Goal: Information Seeking & Learning: Learn about a topic

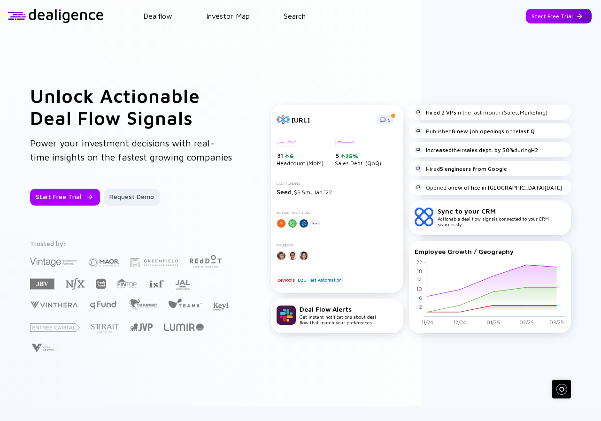
click at [544, 18] on div "Start Free Trial" at bounding box center [559, 16] width 66 height 15
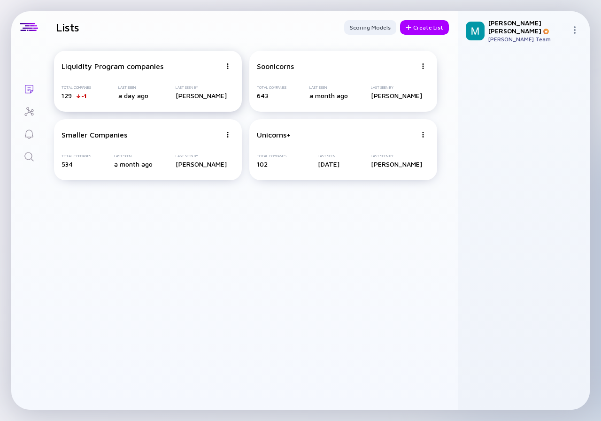
click at [126, 76] on div "Liquidity Program companies Total Companies 129 -1 Last Seen a day ago Last See…" at bounding box center [148, 81] width 188 height 61
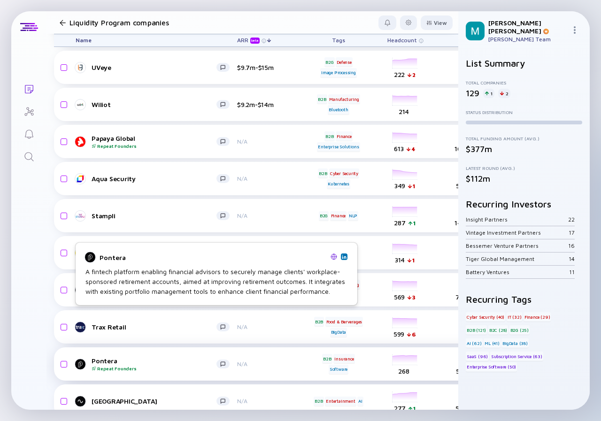
scroll to position [2300, 0]
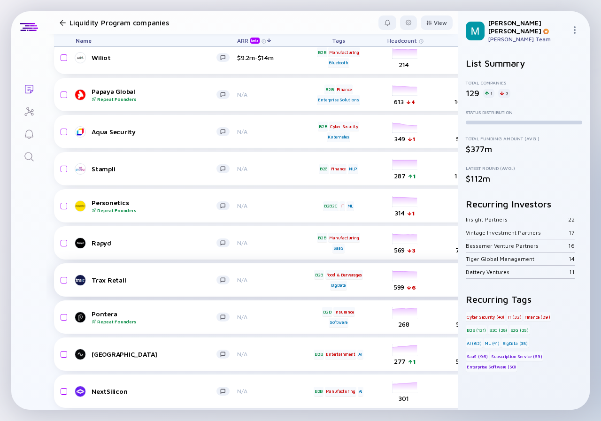
click at [156, 280] on div "Trax Retail" at bounding box center [154, 280] width 125 height 8
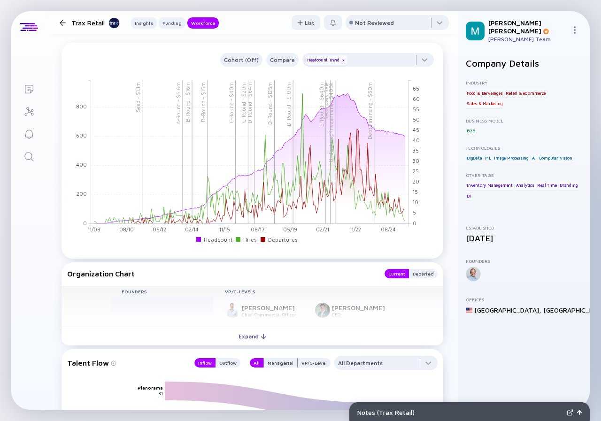
scroll to position [1080, 0]
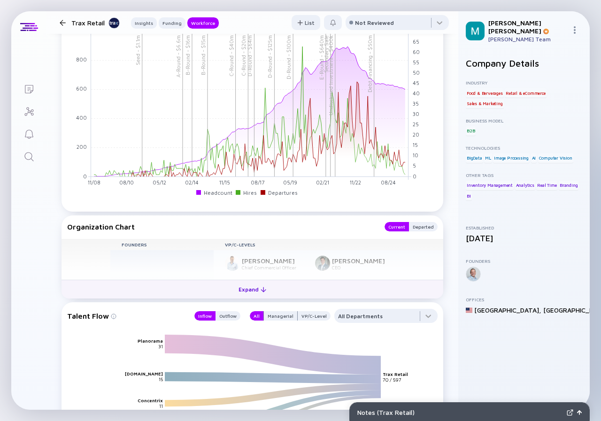
click at [245, 287] on div "Expand" at bounding box center [252, 289] width 39 height 15
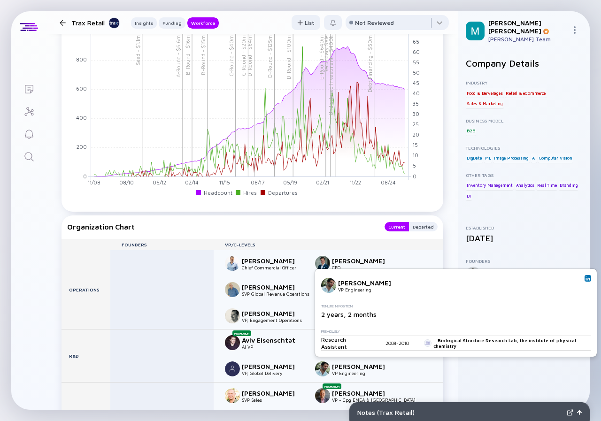
scroll to position [1127, 0]
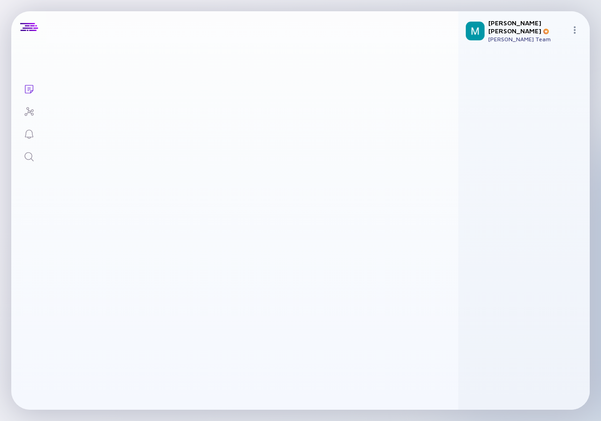
scroll to position [2300, 0]
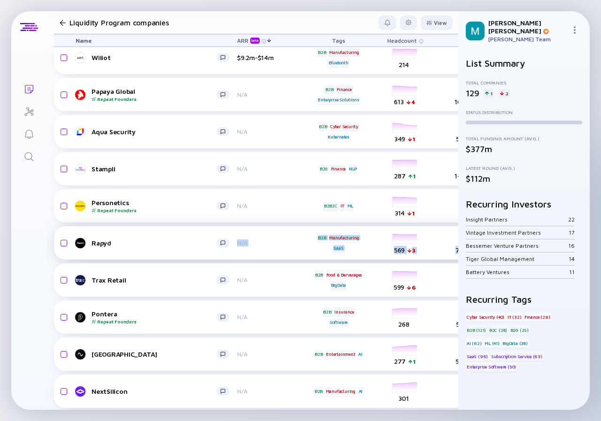
click at [148, 237] on div "Rapyd N/A B2B Manufacturing SaaS headcount-rapyd-financial-network 569 3 Headco…" at bounding box center [537, 242] width 966 height 33
click at [133, 250] on div "Rapyd N/A B2B Manufacturing SaaS headcount-rapyd-financial-network 569 3 Headco…" at bounding box center [537, 242] width 966 height 33
click at [111, 244] on div "Rapyd" at bounding box center [154, 243] width 125 height 8
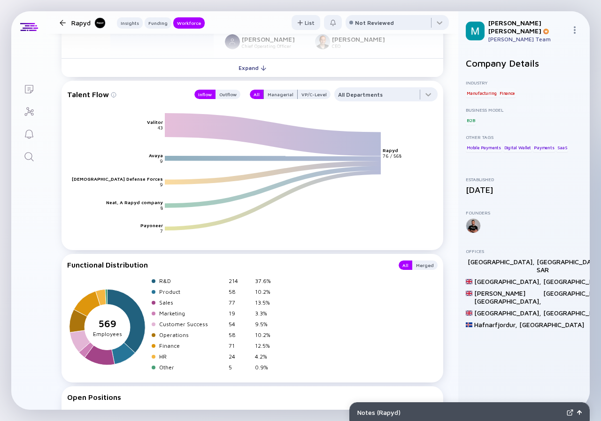
scroll to position [1080, 0]
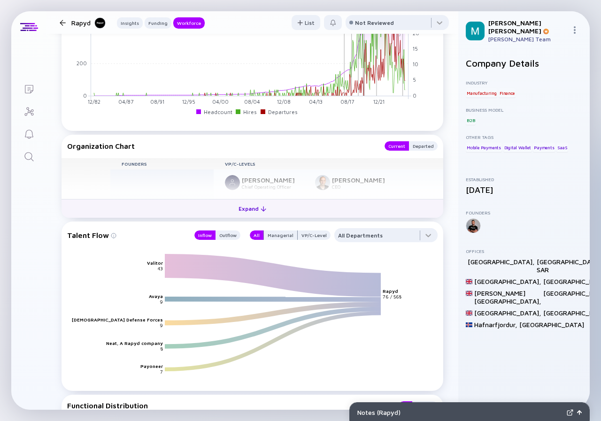
click at [251, 216] on div "Expand" at bounding box center [252, 208] width 39 height 15
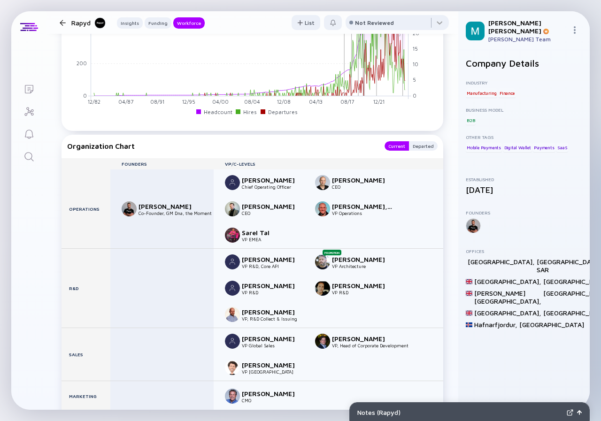
click at [61, 22] on div at bounding box center [63, 23] width 6 height 6
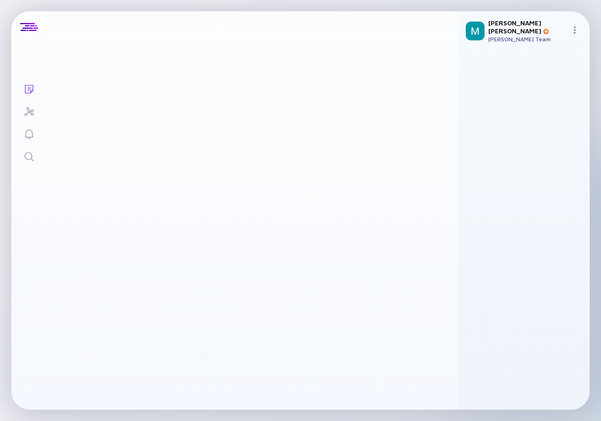
scroll to position [2300, 0]
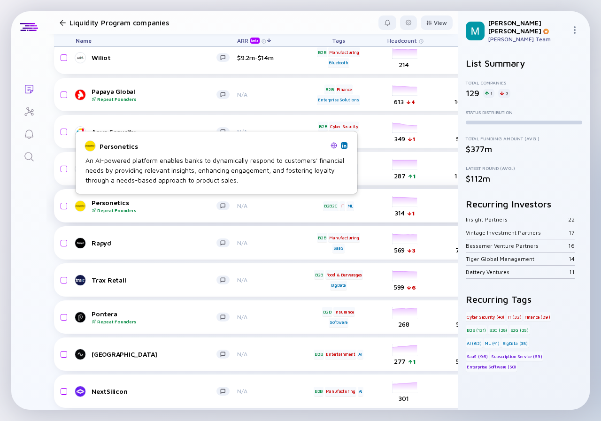
click at [146, 207] on div "Personetics Repeat Founders" at bounding box center [154, 206] width 125 height 15
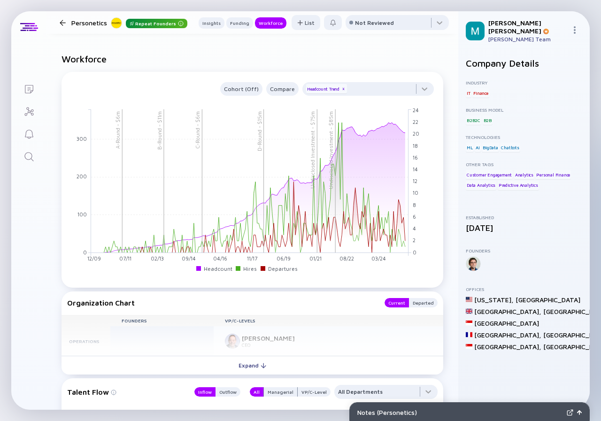
scroll to position [986, 0]
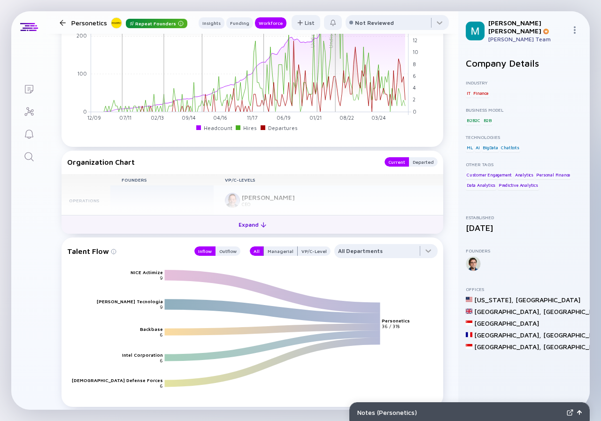
click at [244, 222] on div "Expand" at bounding box center [252, 224] width 39 height 15
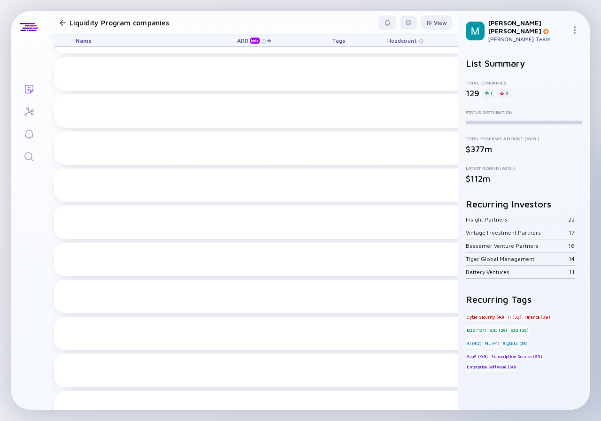
scroll to position [2300, 0]
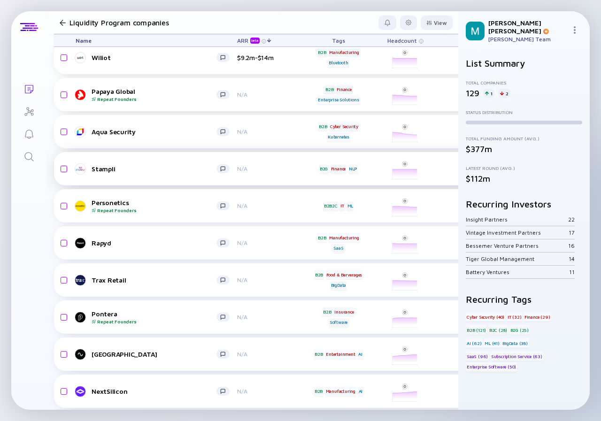
click at [141, 168] on div "Stampli" at bounding box center [154, 169] width 125 height 8
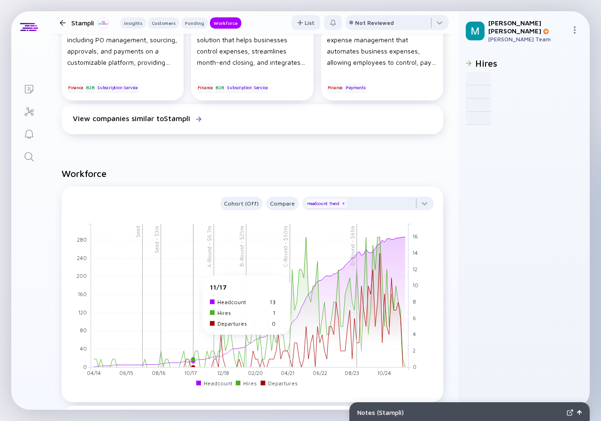
scroll to position [986, 0]
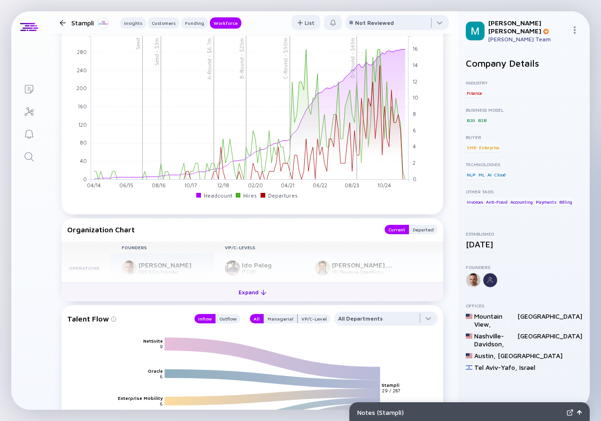
click at [249, 294] on div "Expand" at bounding box center [252, 292] width 39 height 15
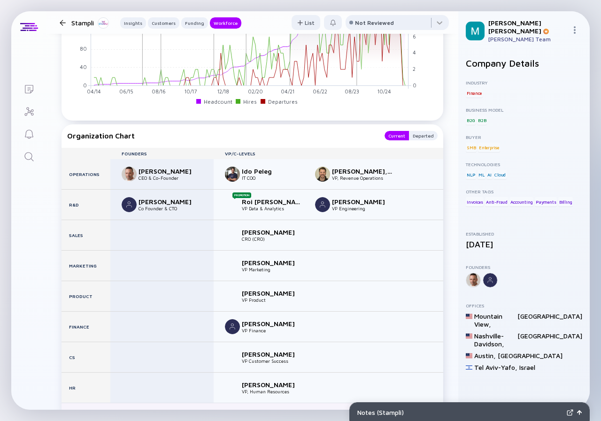
scroll to position [1033, 0]
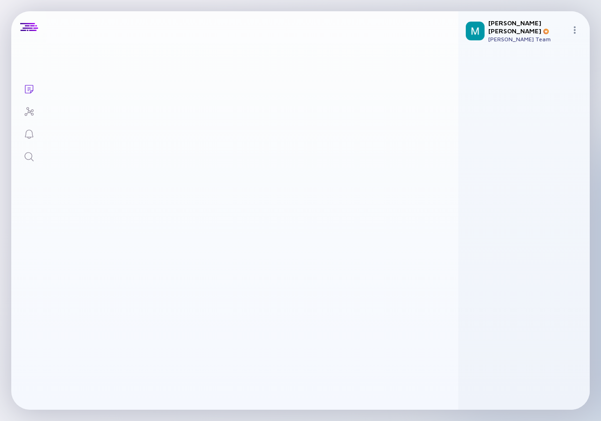
scroll to position [2300, 0]
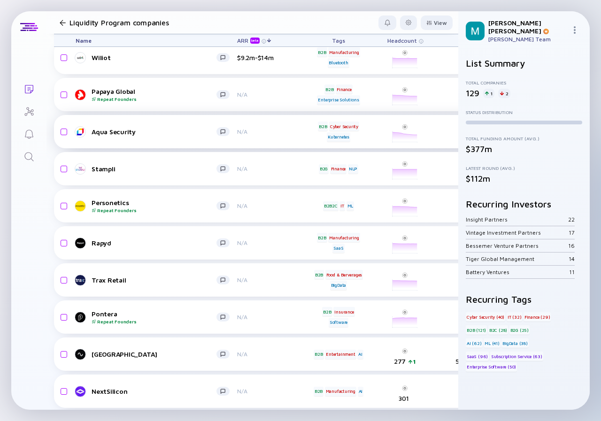
click at [153, 135] on div "Aqua Security" at bounding box center [154, 132] width 125 height 8
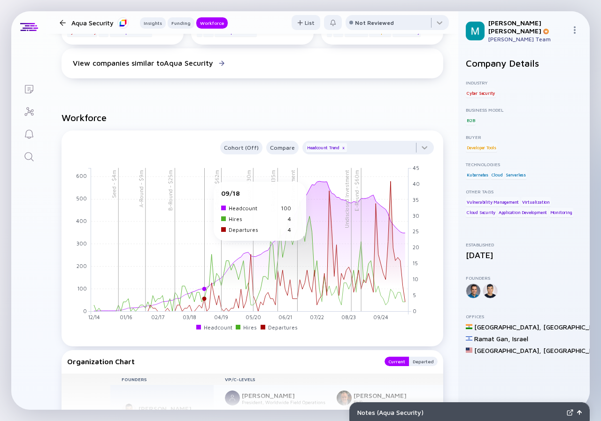
scroll to position [1033, 0]
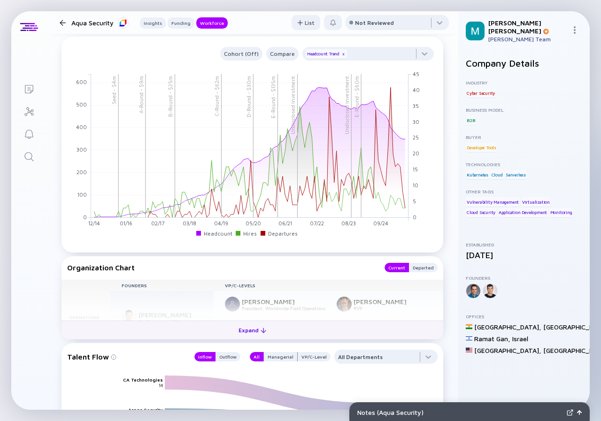
click at [247, 330] on div "Expand" at bounding box center [252, 330] width 39 height 15
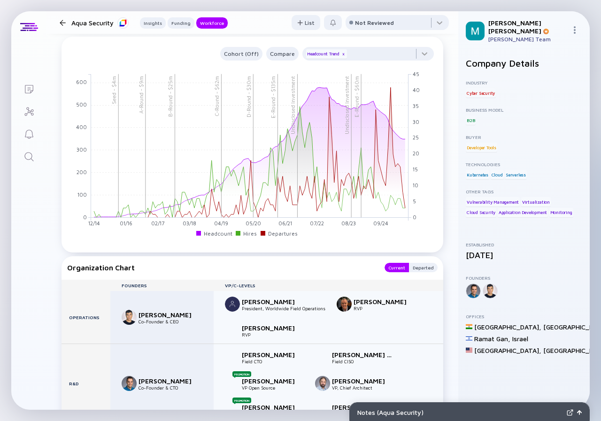
scroll to position [1080, 0]
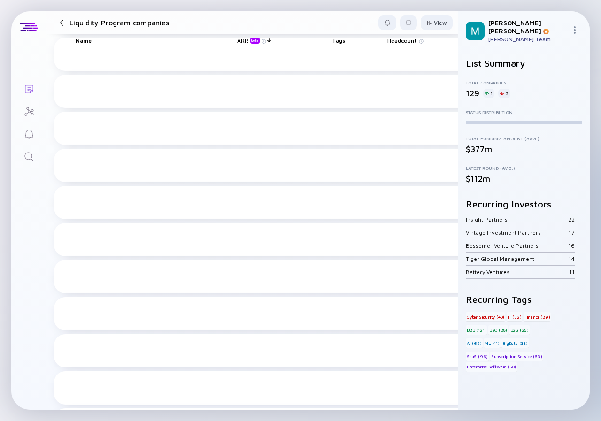
scroll to position [2300, 0]
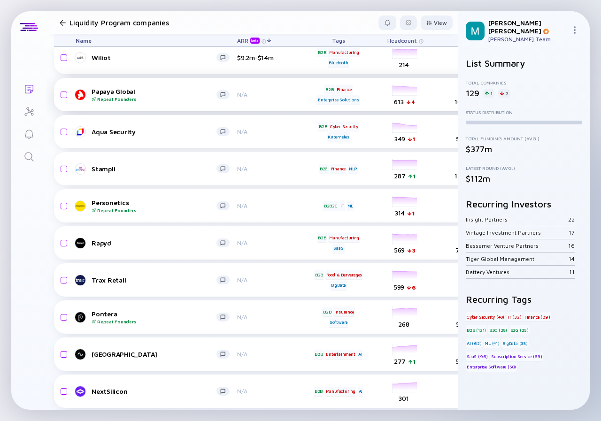
click at [156, 87] on div "Papaya Global Repeat Founders" at bounding box center [154, 94] width 125 height 15
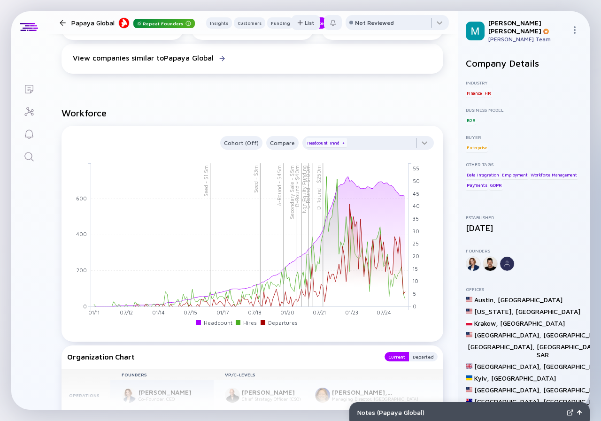
scroll to position [1220, 0]
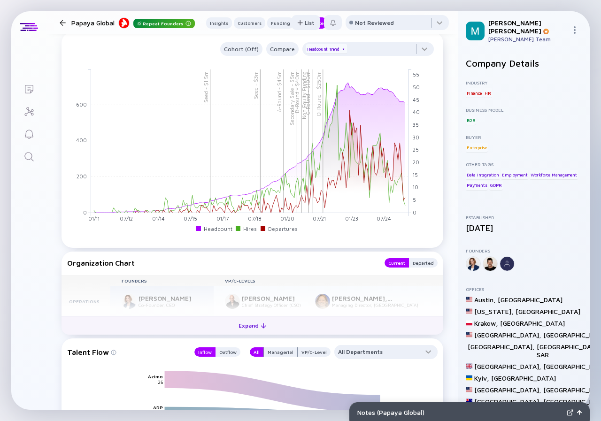
click at [250, 327] on div "Expand" at bounding box center [252, 325] width 39 height 15
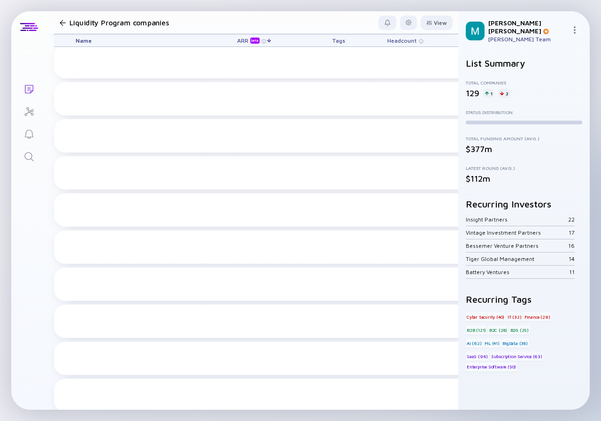
scroll to position [2300, 0]
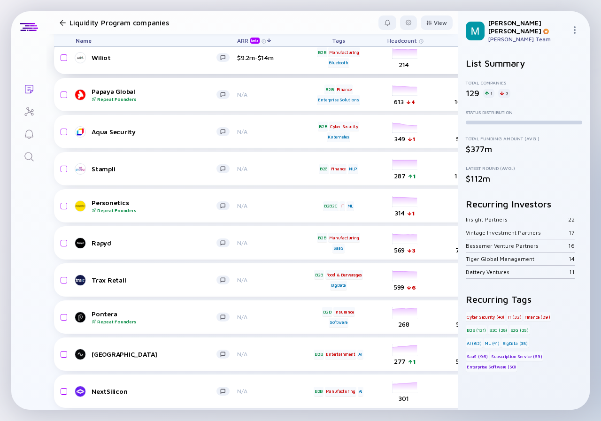
click at [121, 63] on div "Wiliot $9.2m-$14m B2B Manufacturing Bluetooth headcount-wiliot 214 Headcount sa…" at bounding box center [537, 57] width 966 height 33
click at [101, 54] on div "Wiliot" at bounding box center [154, 58] width 125 height 8
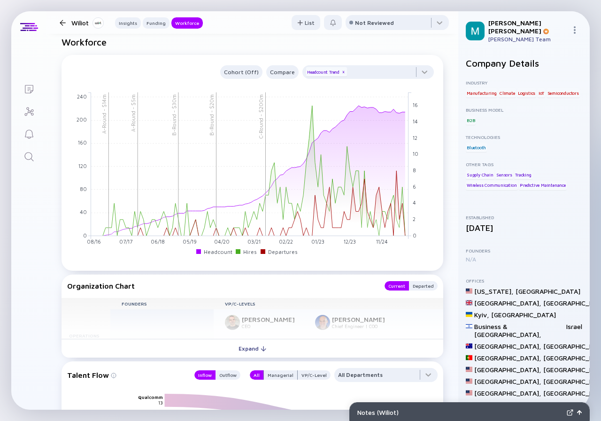
scroll to position [986, 0]
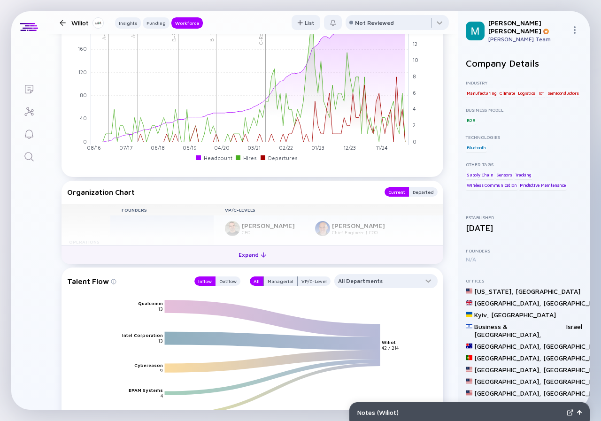
click at [247, 262] on div "Expand" at bounding box center [252, 254] width 39 height 15
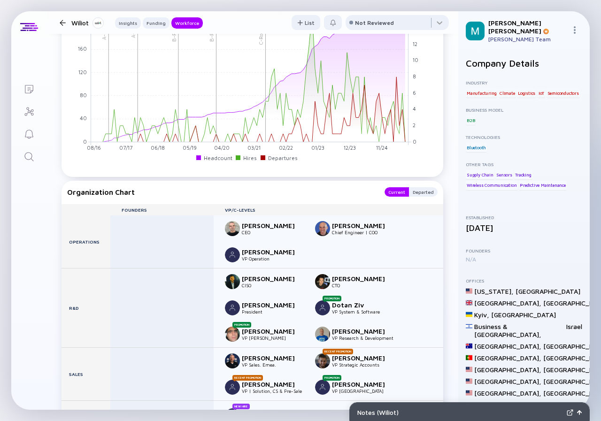
click at [61, 22] on div at bounding box center [63, 23] width 6 height 6
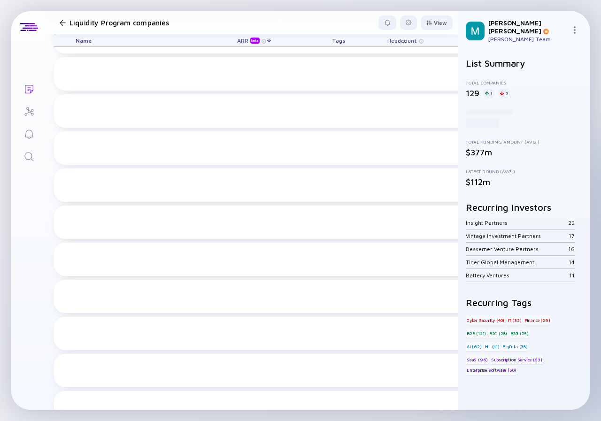
scroll to position [2300, 0]
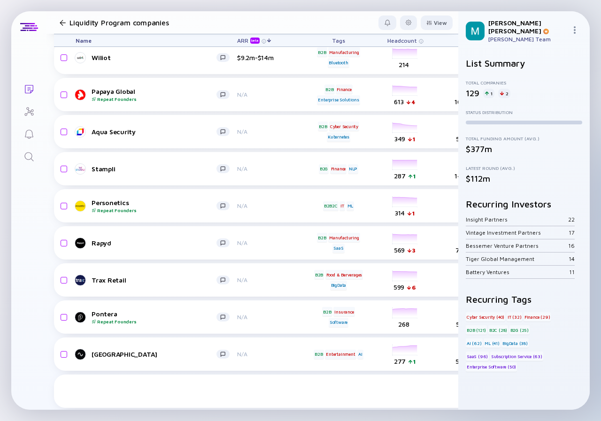
click at [173, 24] on div "UVeye" at bounding box center [154, 20] width 125 height 8
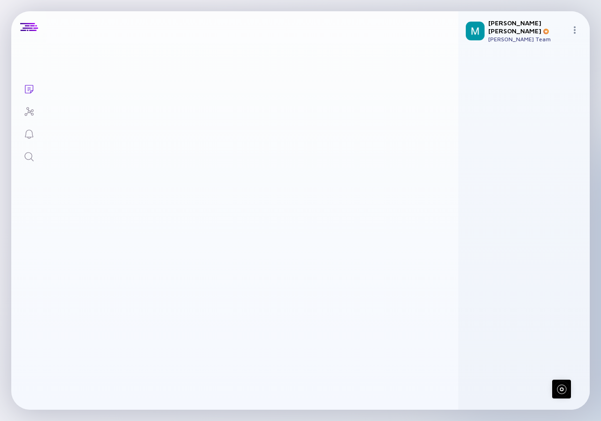
scroll to position [2253, 0]
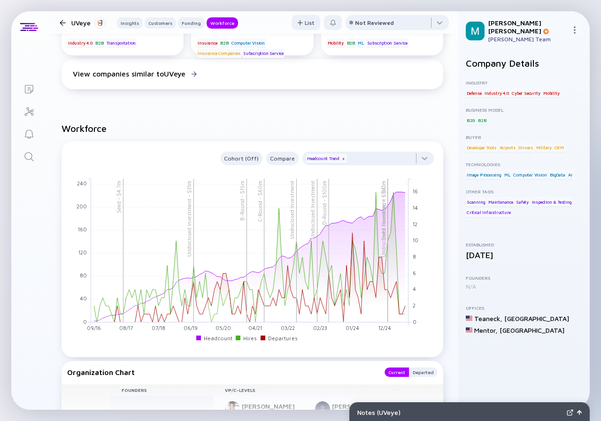
scroll to position [986, 0]
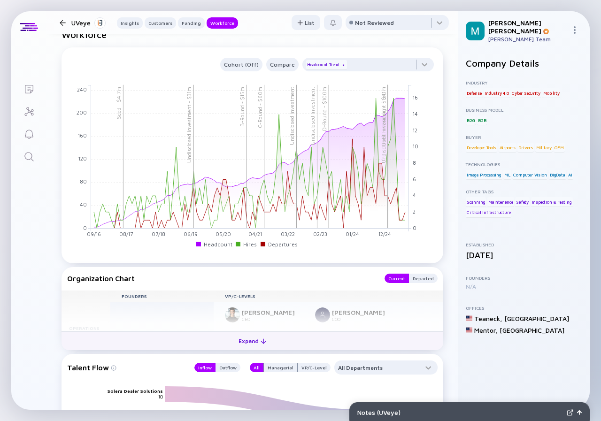
click at [248, 342] on div "Expand" at bounding box center [252, 341] width 39 height 15
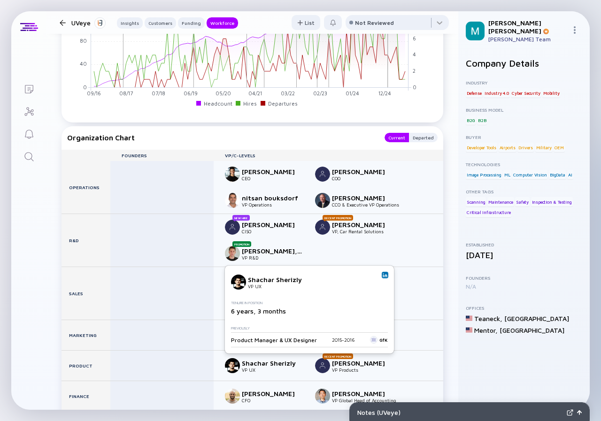
scroll to position [1173, 0]
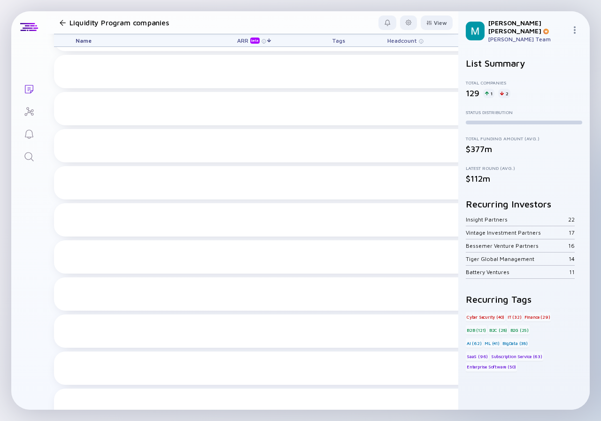
scroll to position [2159, 0]
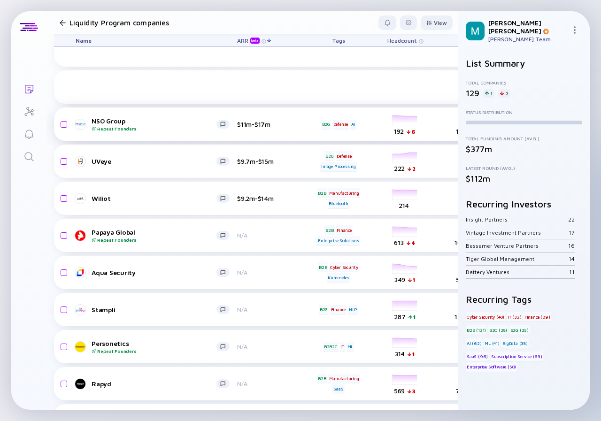
click at [149, 128] on div "Repeat Founders" at bounding box center [154, 129] width 125 height 6
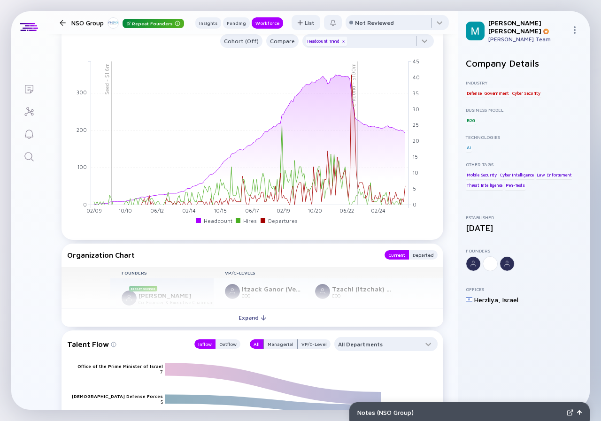
scroll to position [845, 0]
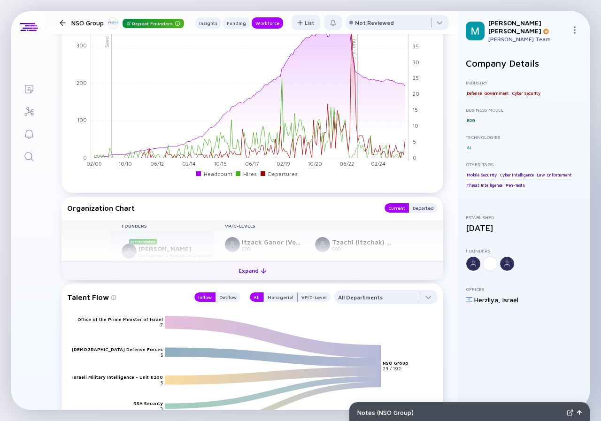
click at [250, 269] on div "Expand" at bounding box center [252, 270] width 39 height 15
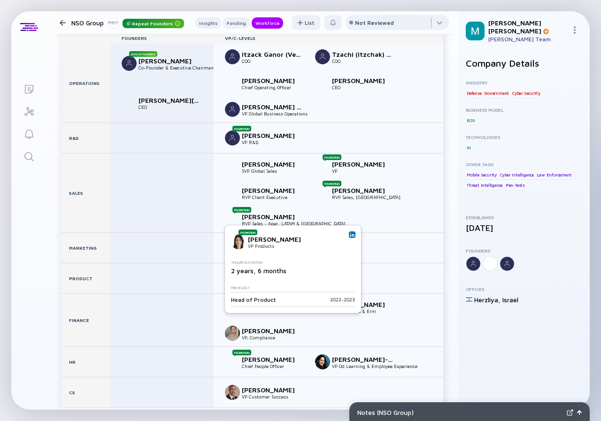
scroll to position [986, 0]
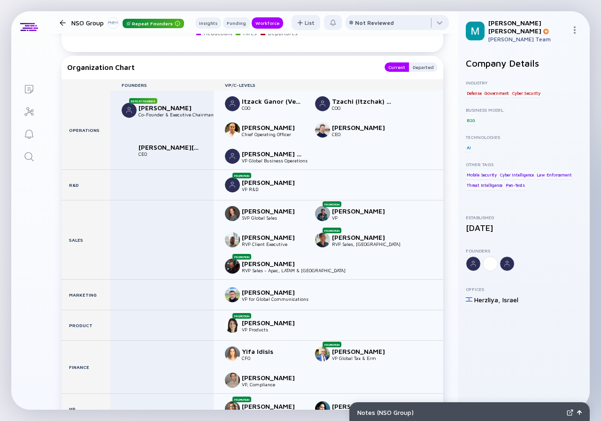
click at [62, 22] on div at bounding box center [63, 23] width 6 height 6
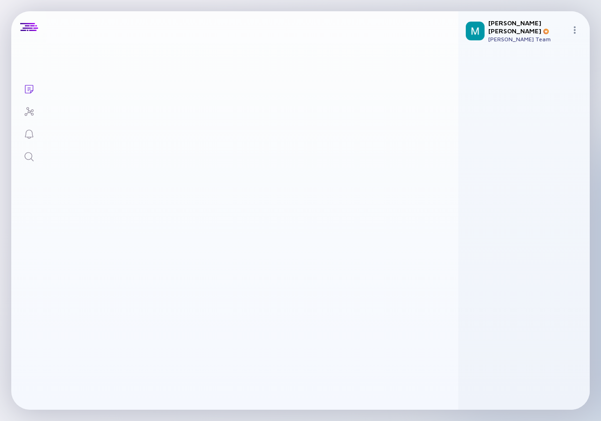
scroll to position [2159, 0]
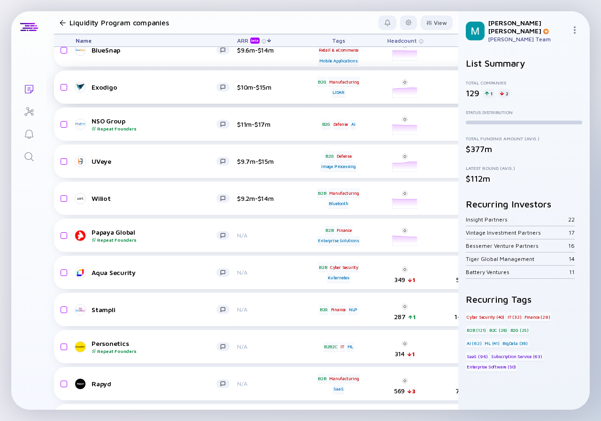
click at [155, 85] on div "Exodigo" at bounding box center [154, 87] width 125 height 8
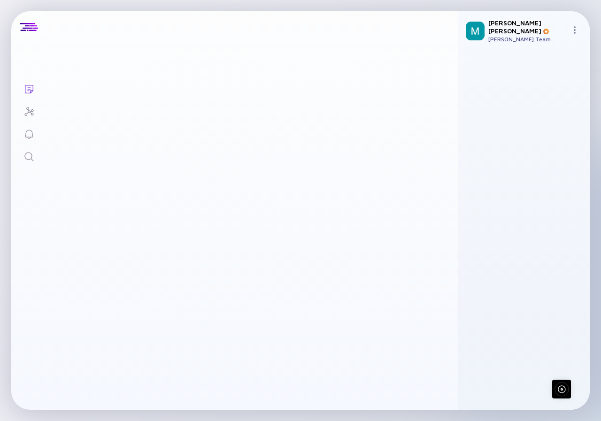
scroll to position [2160, 0]
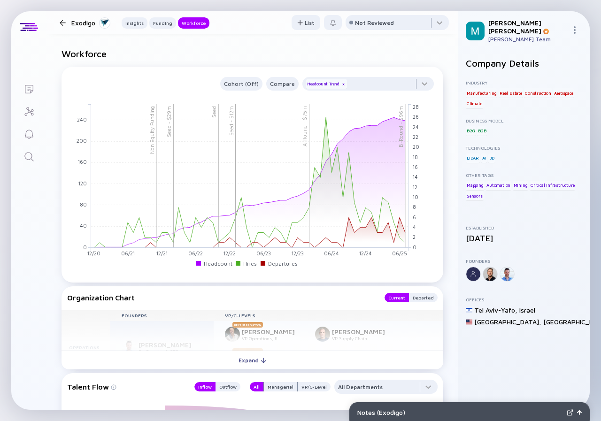
scroll to position [986, 0]
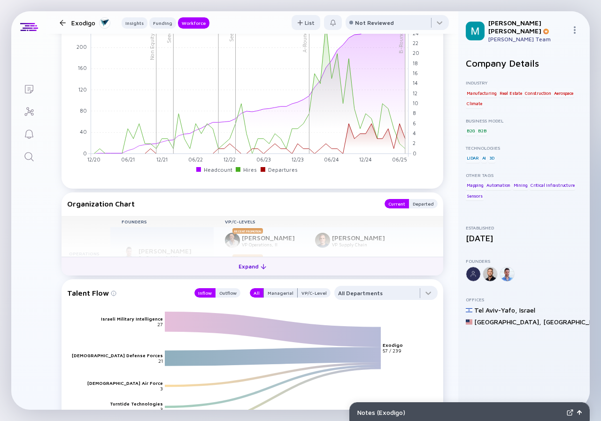
click at [238, 269] on div "Expand" at bounding box center [252, 266] width 39 height 15
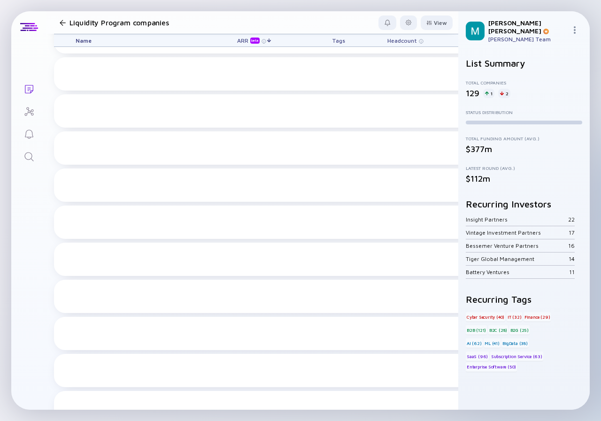
scroll to position [2159, 0]
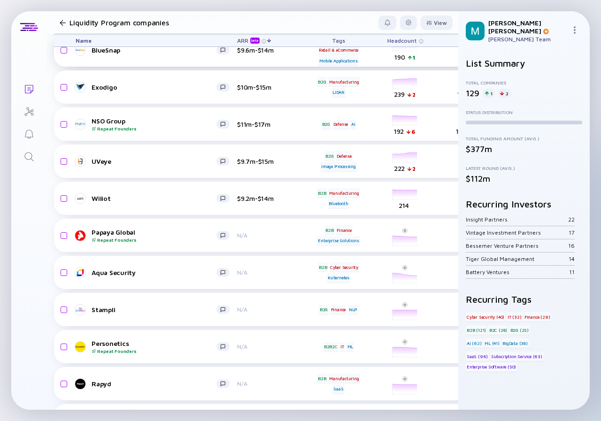
click at [162, 55] on link "BlueSnap" at bounding box center [156, 50] width 161 height 11
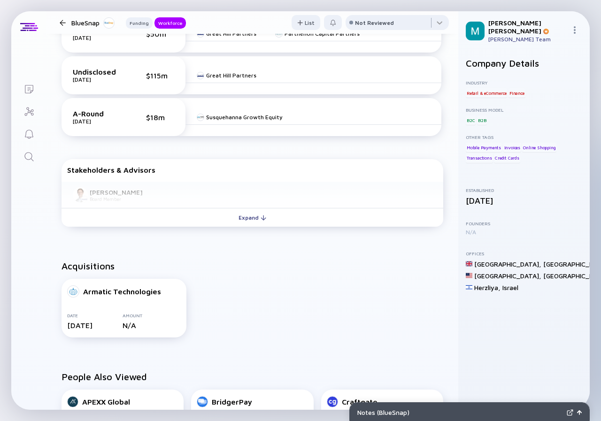
scroll to position [798, 0]
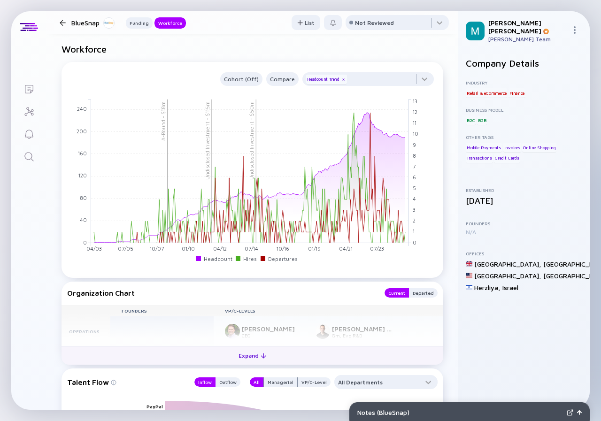
click at [251, 353] on div "Expand" at bounding box center [252, 355] width 39 height 15
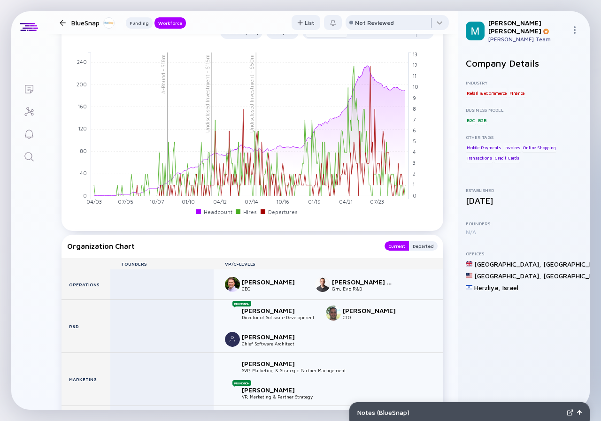
scroll to position [892, 0]
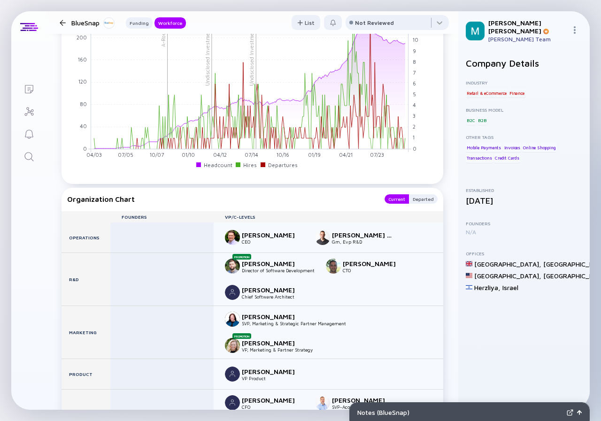
click at [63, 21] on div at bounding box center [63, 23] width 6 height 6
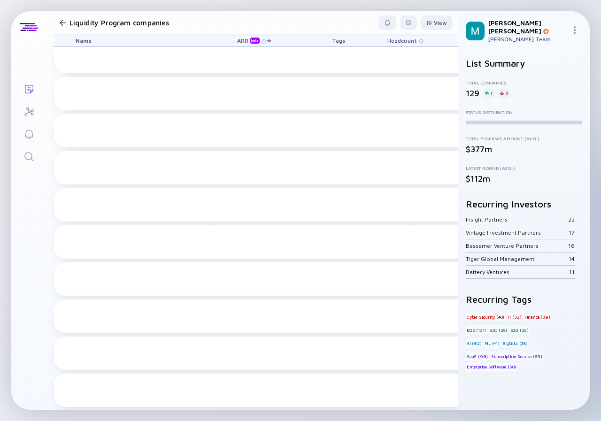
scroll to position [2065, 0]
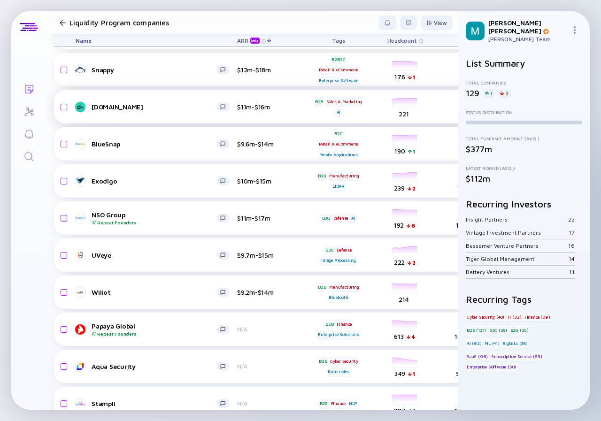
click at [174, 108] on div "[DOMAIN_NAME]" at bounding box center [154, 107] width 125 height 8
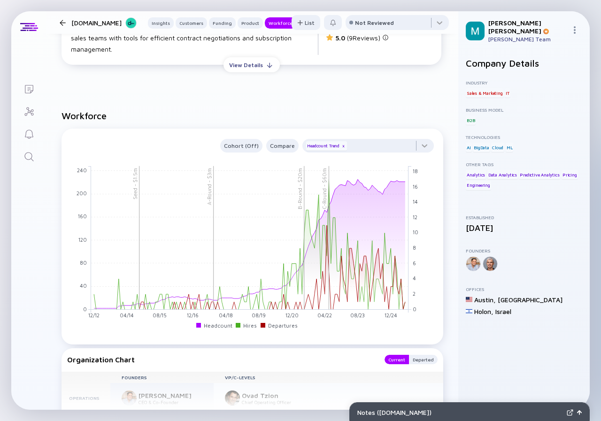
scroll to position [1361, 0]
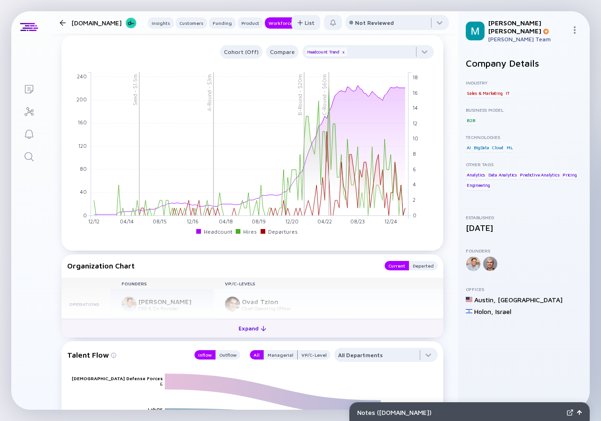
click at [248, 321] on div "Expand" at bounding box center [252, 328] width 39 height 15
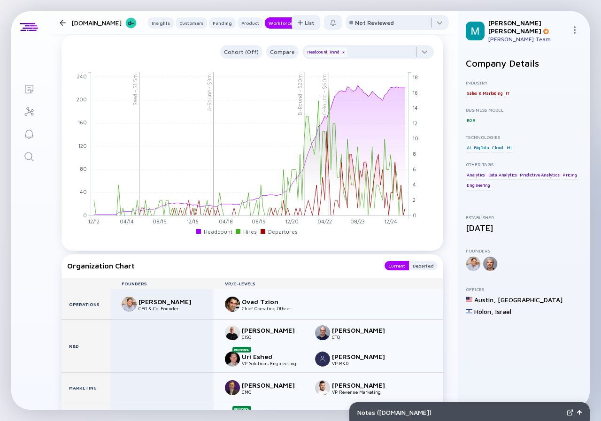
click at [59, 21] on div at bounding box center [63, 23] width 14 height 6
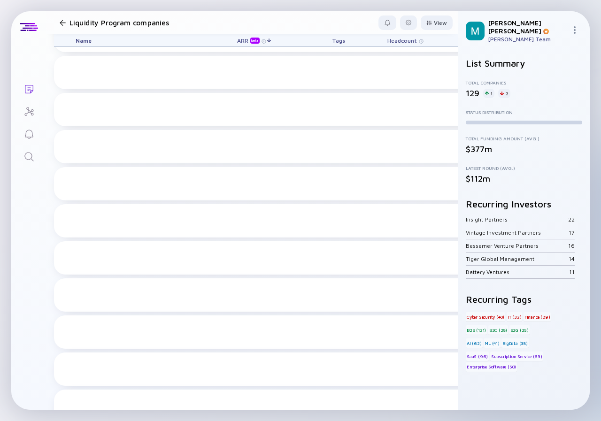
scroll to position [1971, 0]
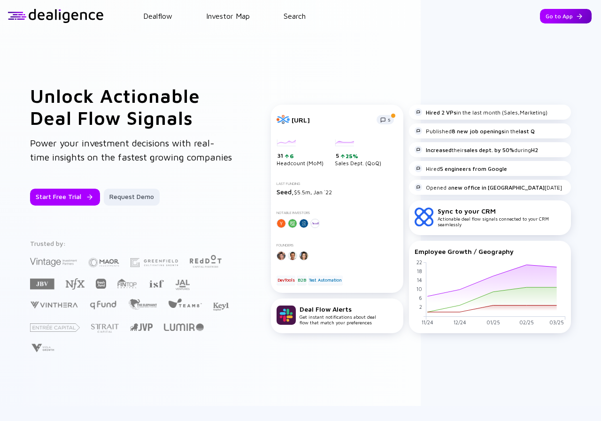
click at [554, 19] on div "Go to App" at bounding box center [566, 16] width 52 height 15
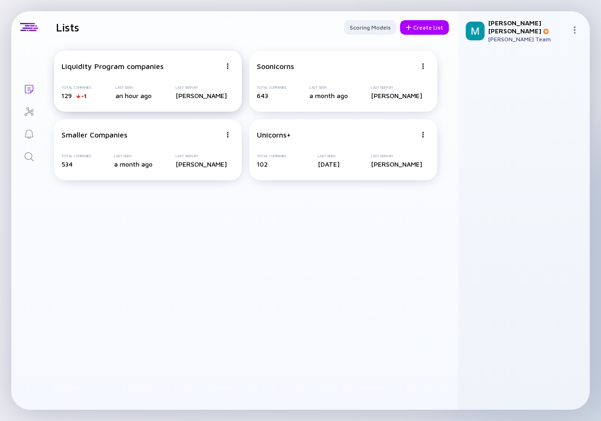
drag, startPoint x: 107, startPoint y: 80, endPoint x: 107, endPoint y: 62, distance: 17.8
click at [107, 79] on div "Liquidity Program companies Total Companies 129 -1 Last Seen an hour ago Last S…" at bounding box center [148, 81] width 188 height 61
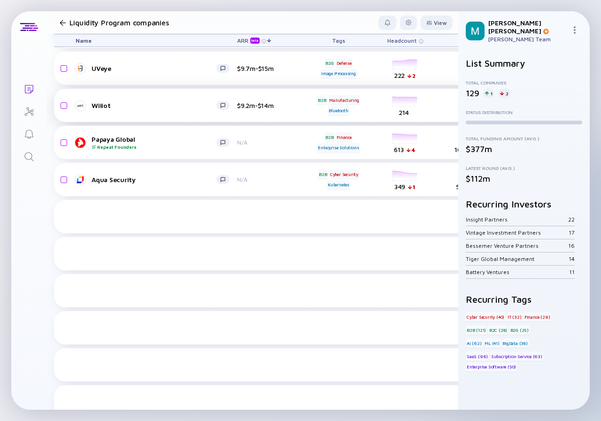
scroll to position [1924, 0]
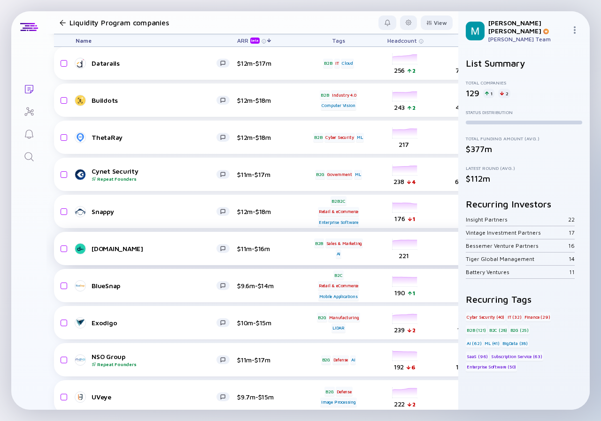
click at [147, 254] on div "DealHub.io $11m-$16m B2B Sales & Marketing AI headcount-dealhub 221 Headcount s…" at bounding box center [537, 248] width 966 height 33
